Goal: Task Accomplishment & Management: Manage account settings

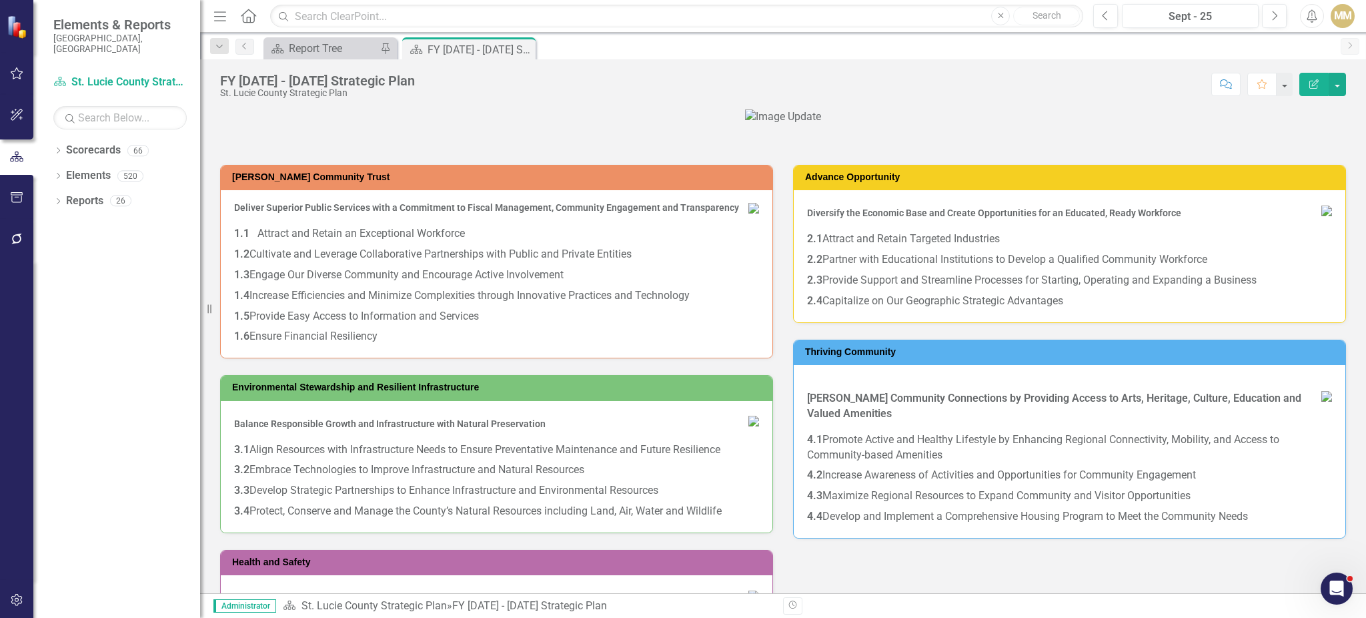
click at [51, 139] on div "Dropdown Scorecards 66 Dropdown [GEOGRAPHIC_DATA] Strategic Plan BOCC Dropdown …" at bounding box center [116, 378] width 167 height 478
click at [53, 148] on icon "Dropdown" at bounding box center [57, 151] width 9 height 7
click at [68, 171] on icon "Dropdown" at bounding box center [65, 175] width 10 height 8
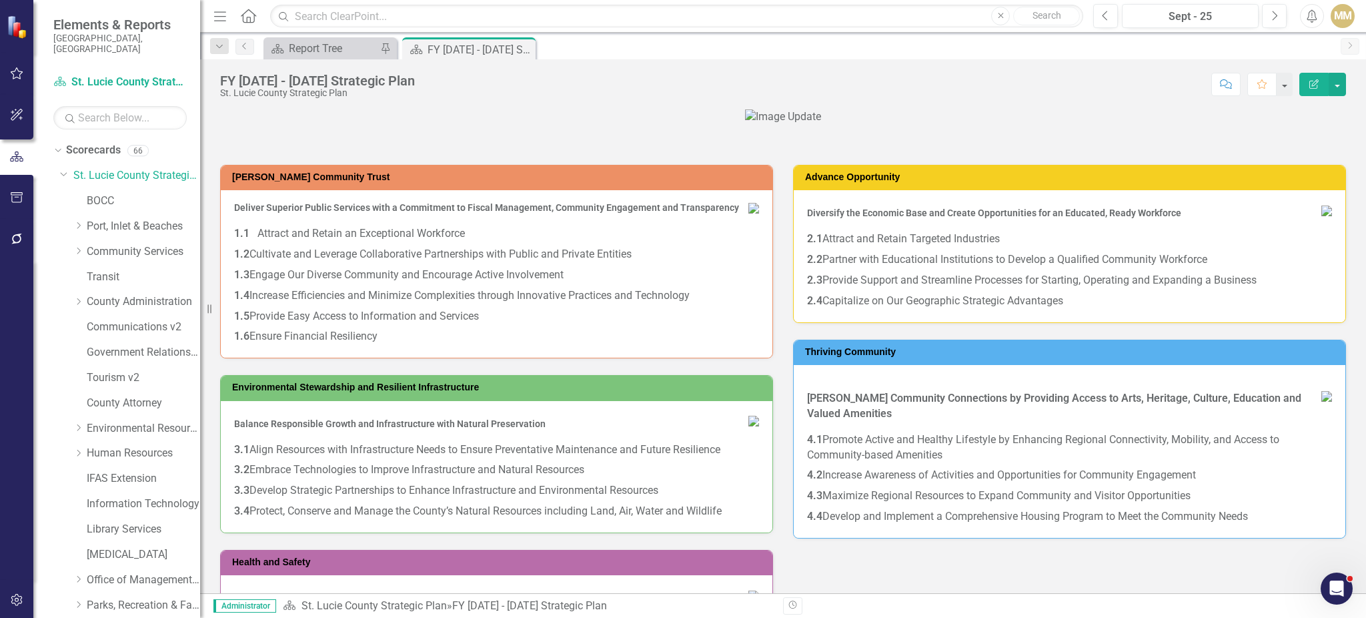
click at [1348, 19] on div "MM" at bounding box center [1343, 16] width 24 height 24
click at [910, 59] on div "FY [DATE] - [DATE] Strategic Plan St. Lucie County Strategic Plan Score: N/A Se…" at bounding box center [783, 79] width 1166 height 40
click at [67, 168] on icon "Dropdown" at bounding box center [64, 173] width 8 height 10
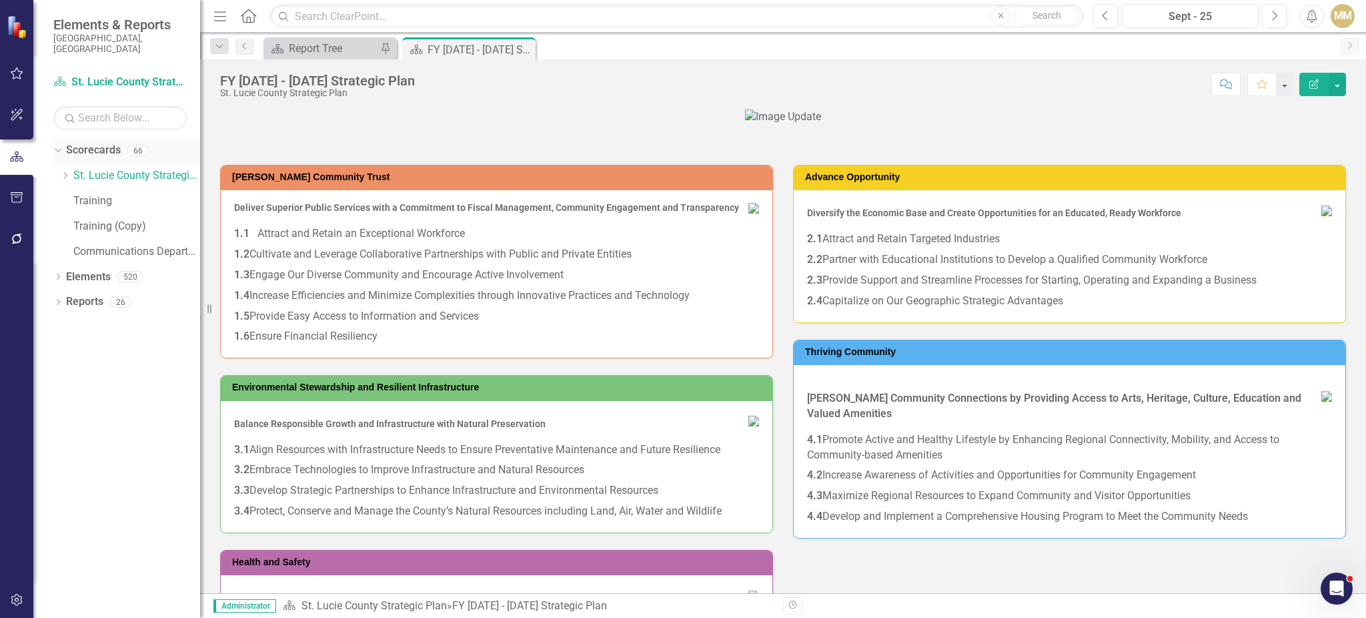
click at [59, 145] on div "Dropdown" at bounding box center [55, 149] width 11 height 9
click at [16, 593] on button "button" at bounding box center [17, 600] width 30 height 28
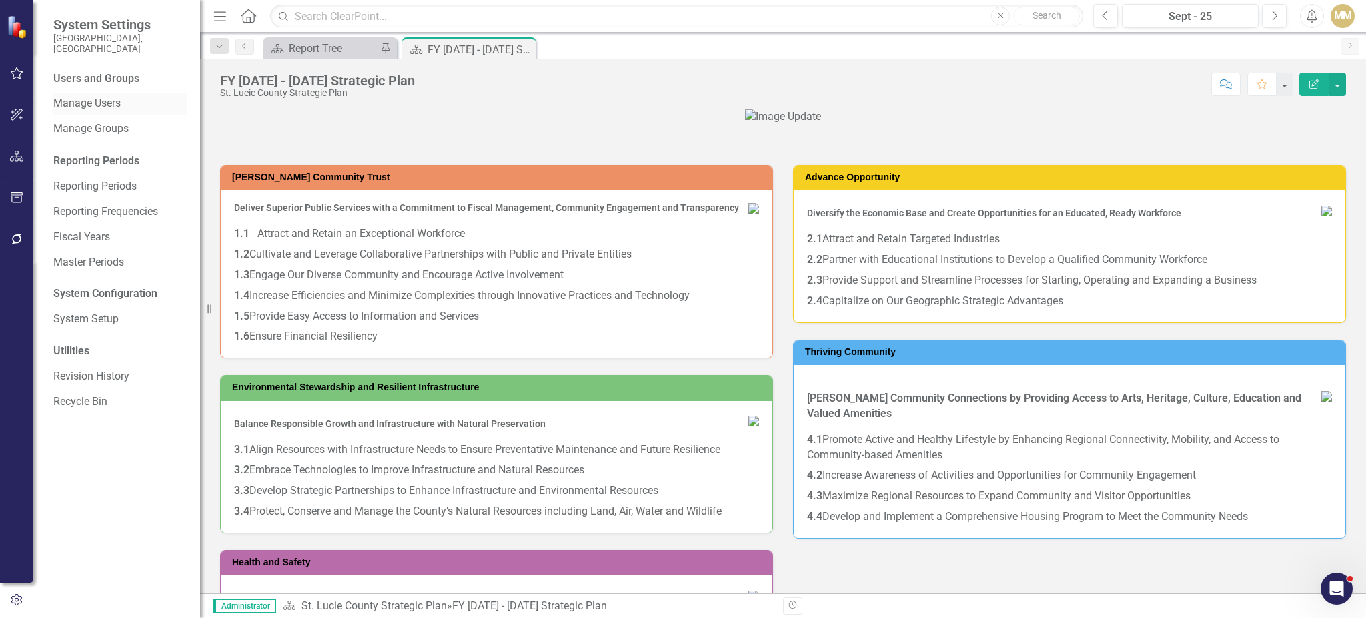
click at [113, 96] on link "Manage Users" at bounding box center [119, 103] width 133 height 15
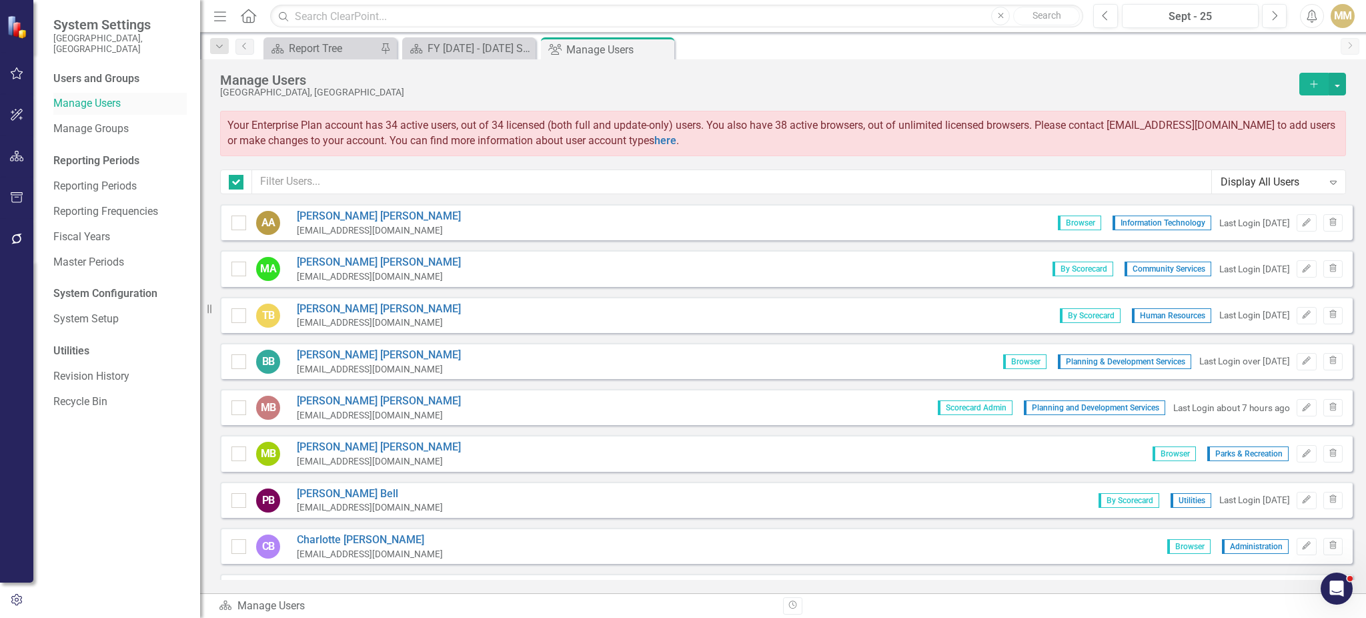
checkbox input "false"
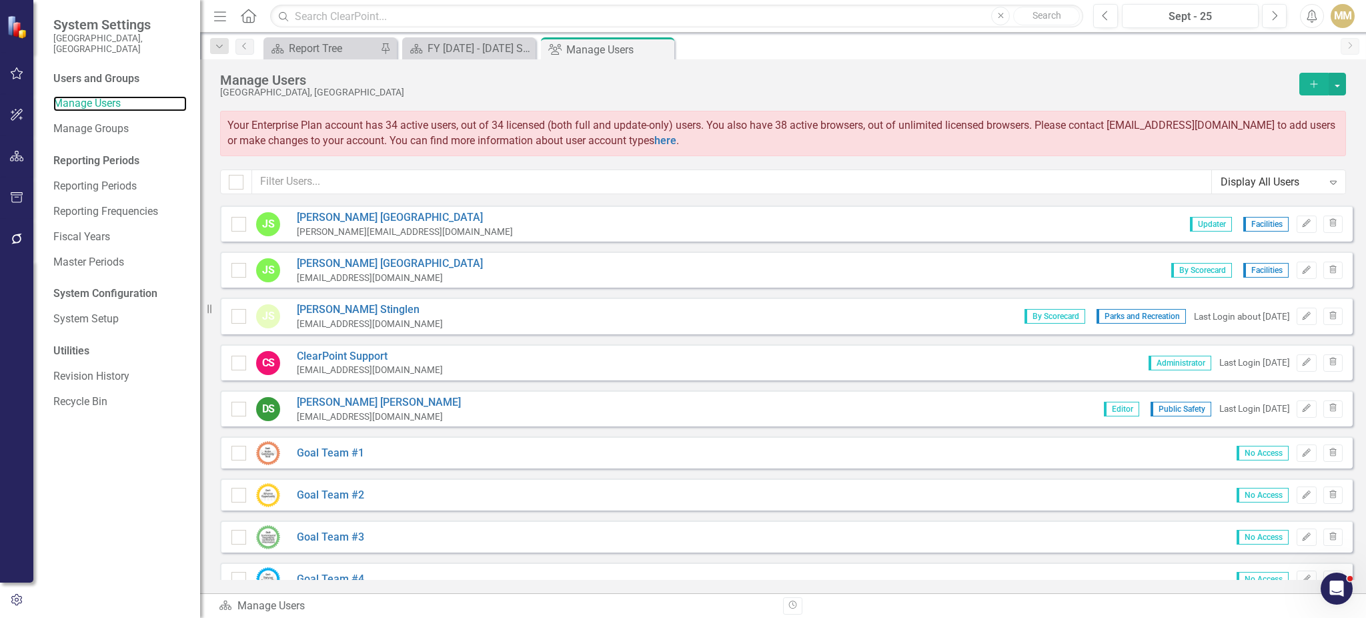
scroll to position [3378, 0]
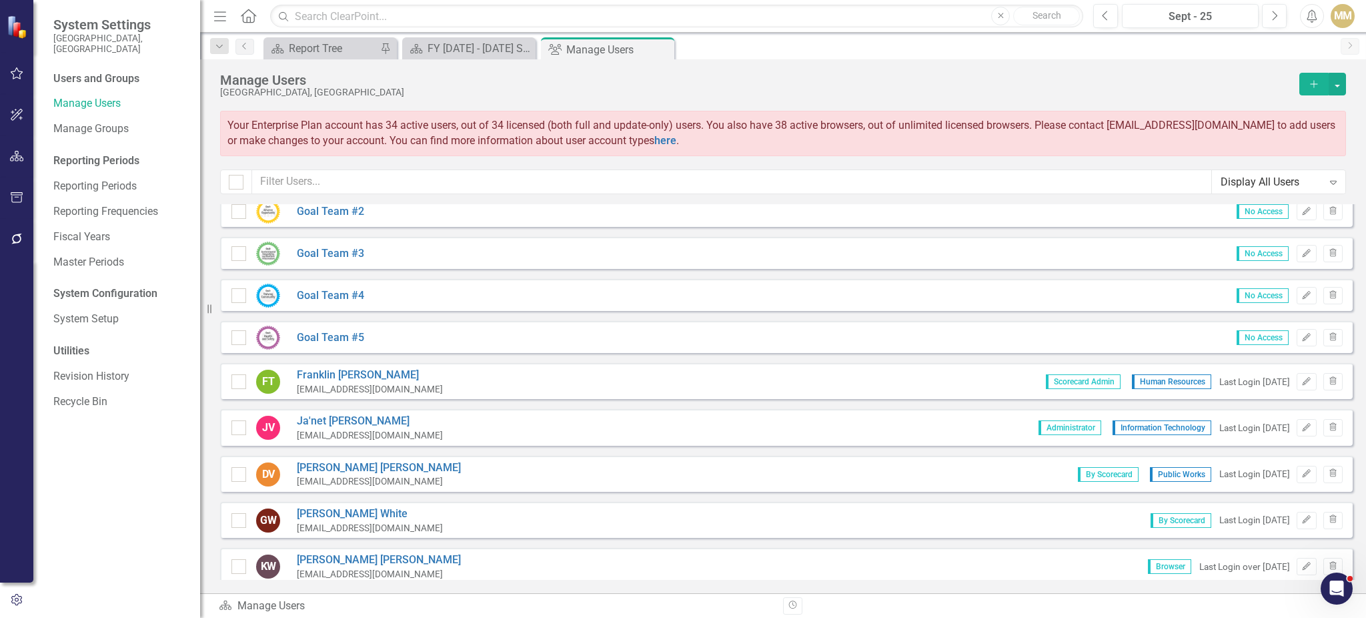
click at [1290, 180] on div "Display All Users" at bounding box center [1272, 181] width 102 height 15
click at [1137, 64] on div "Manage Users [GEOGRAPHIC_DATA], [GEOGRAPHIC_DATA] Add Your Enterprise Plan acco…" at bounding box center [783, 131] width 1166 height 145
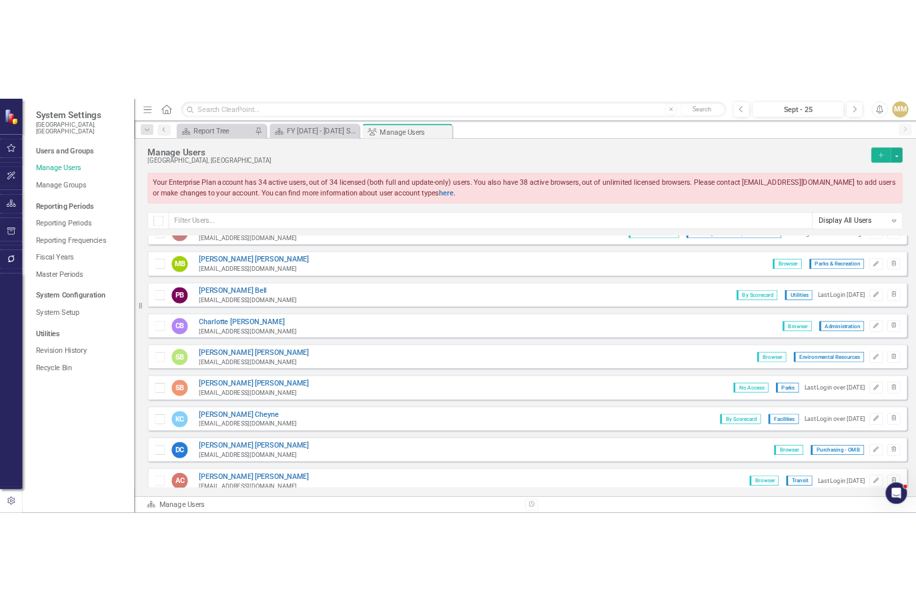
scroll to position [0, 0]
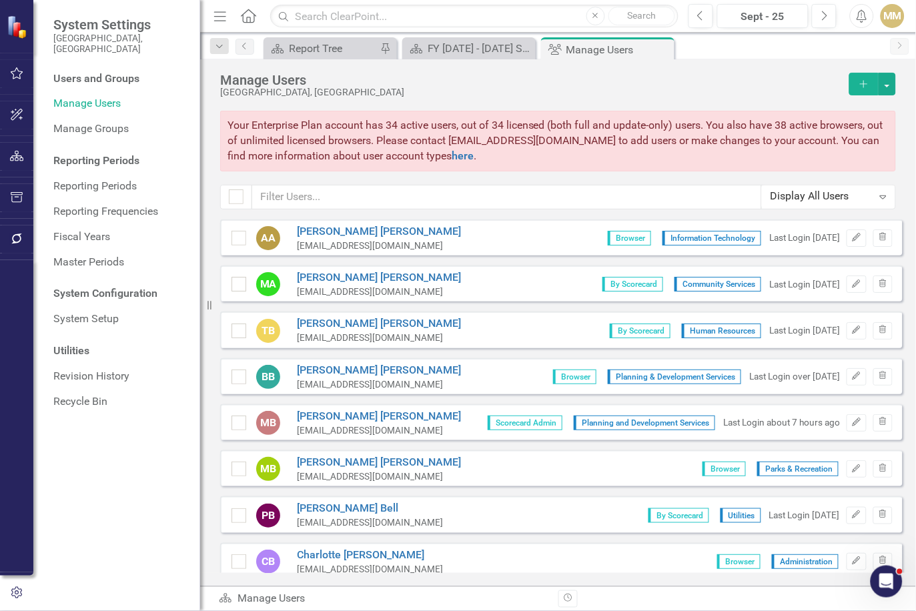
click at [837, 49] on div "Scorecard Report Tree Pin Scorecard FY [DATE] - [DATE] Strategic Plan Close Gro…" at bounding box center [572, 47] width 623 height 21
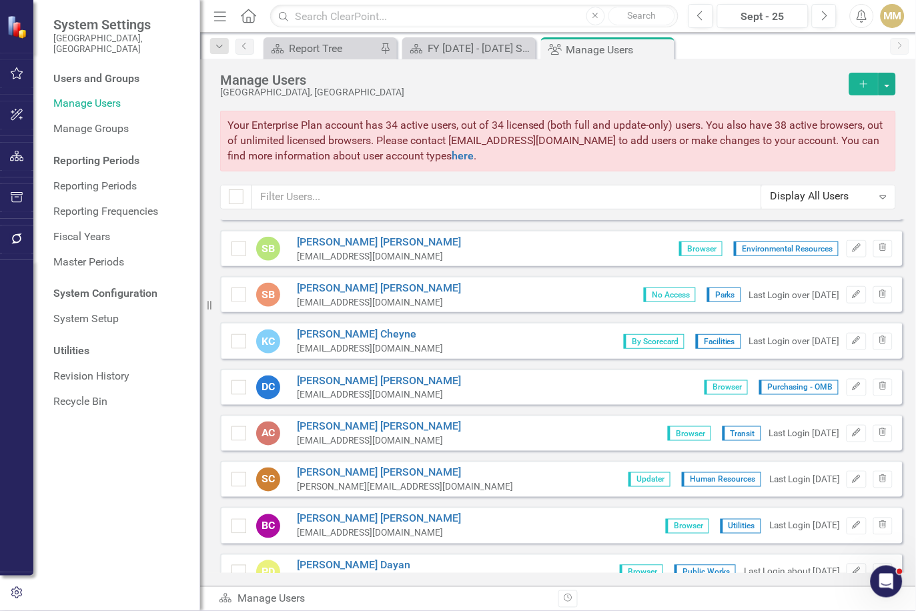
scroll to position [364, 0]
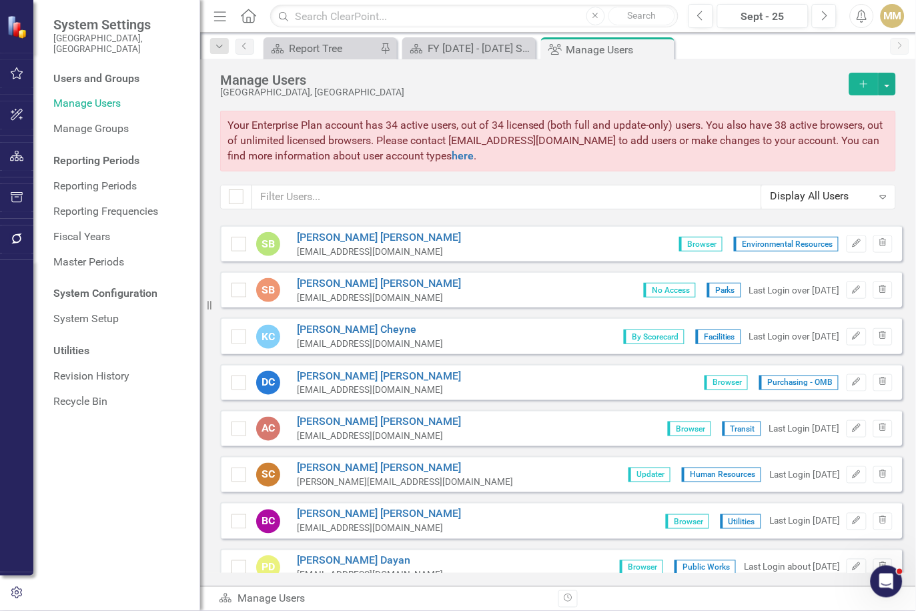
click at [901, 498] on div "Sorry, no results found. AA [PERSON_NAME] [PERSON_NAME][EMAIL_ADDRESS][DOMAIN_N…" at bounding box center [558, 396] width 716 height 354
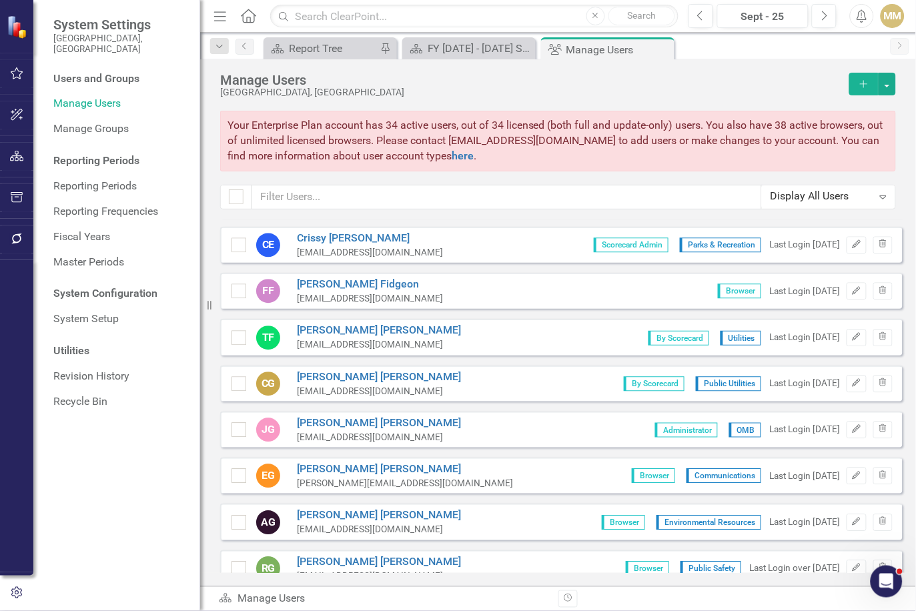
scroll to position [733, 0]
click at [172, 573] on div "Users and Groups Manage Users Manage Groups Reporting Periods Reporting Periods…" at bounding box center [116, 341] width 167 height 540
click at [834, 592] on div "Revision History" at bounding box center [902, 598] width 689 height 17
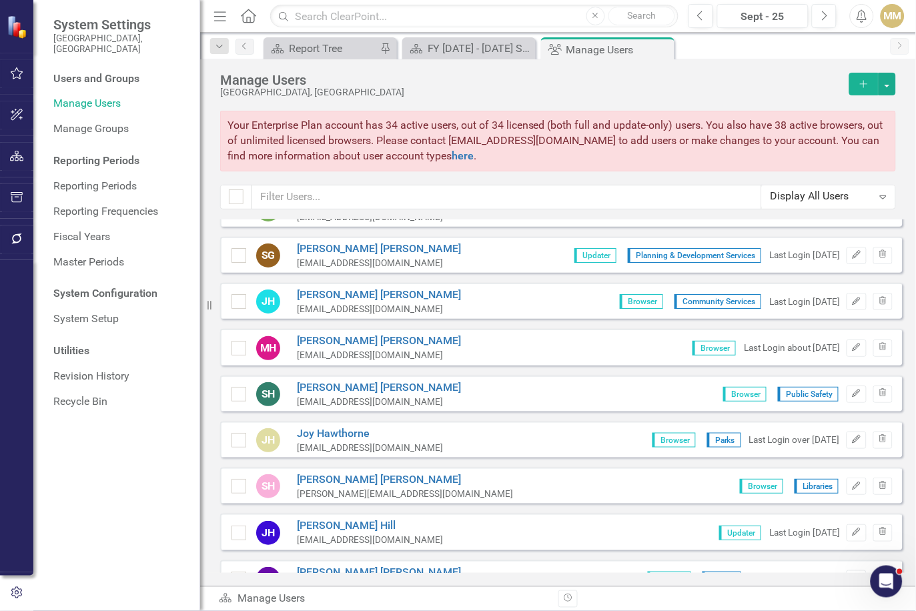
scroll to position [1092, 0]
click at [151, 588] on div "Users and Groups Manage Users Manage Groups Reporting Periods Reporting Periods…" at bounding box center [116, 341] width 167 height 540
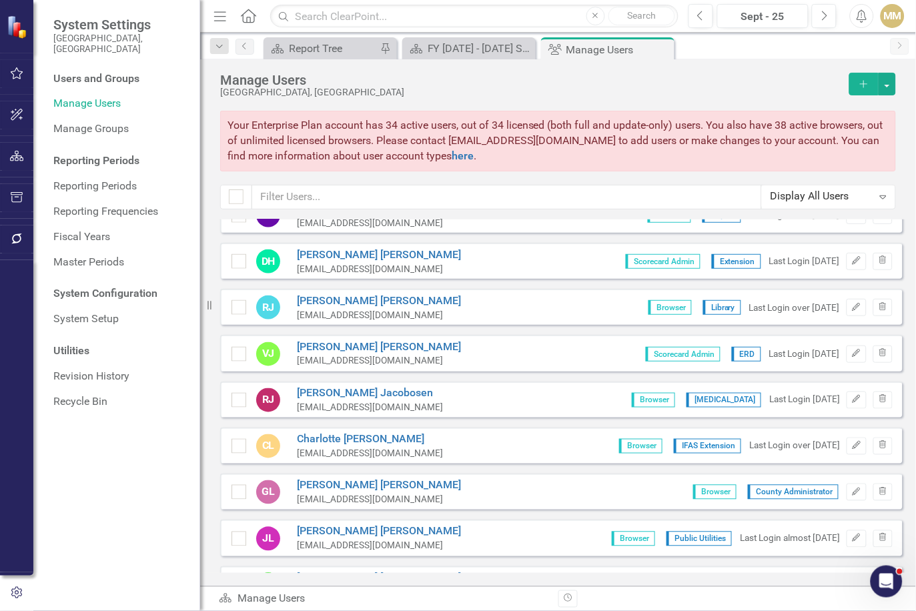
scroll to position [1458, 0]
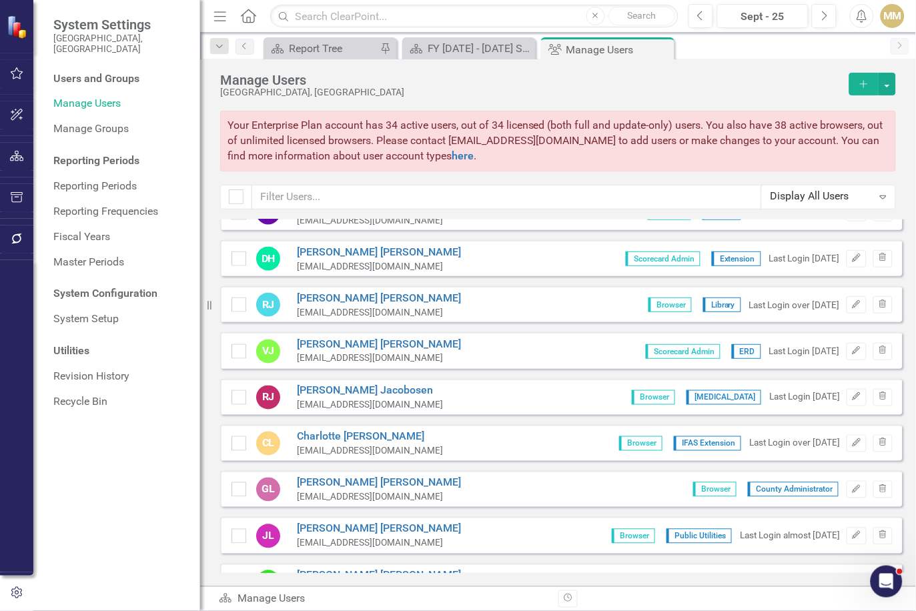
click at [847, 599] on div "Revision History" at bounding box center [902, 598] width 689 height 17
click at [903, 195] on div "Manage Users [GEOGRAPHIC_DATA], [GEOGRAPHIC_DATA] Add Your Enterprise Plan acco…" at bounding box center [558, 139] width 716 height 160
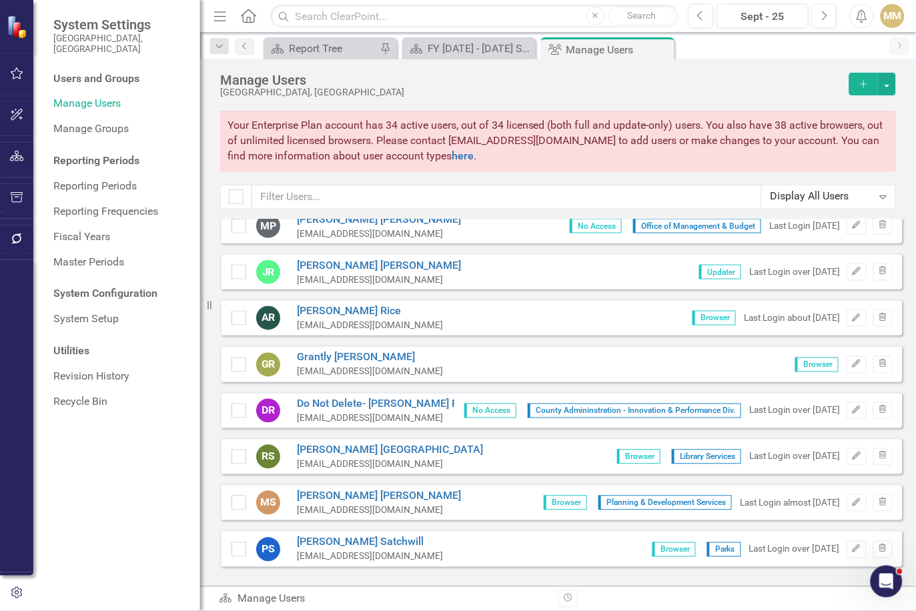
scroll to position [2554, 0]
click at [822, 586] on div "Scorecard Manage Users Revision History" at bounding box center [558, 598] width 716 height 25
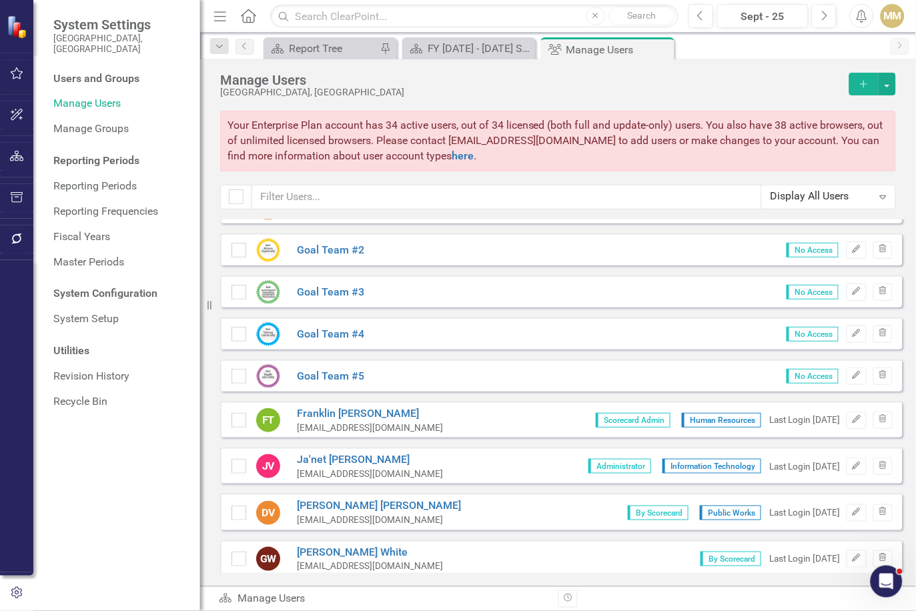
scroll to position [3400, 0]
